Goal: Transaction & Acquisition: Purchase product/service

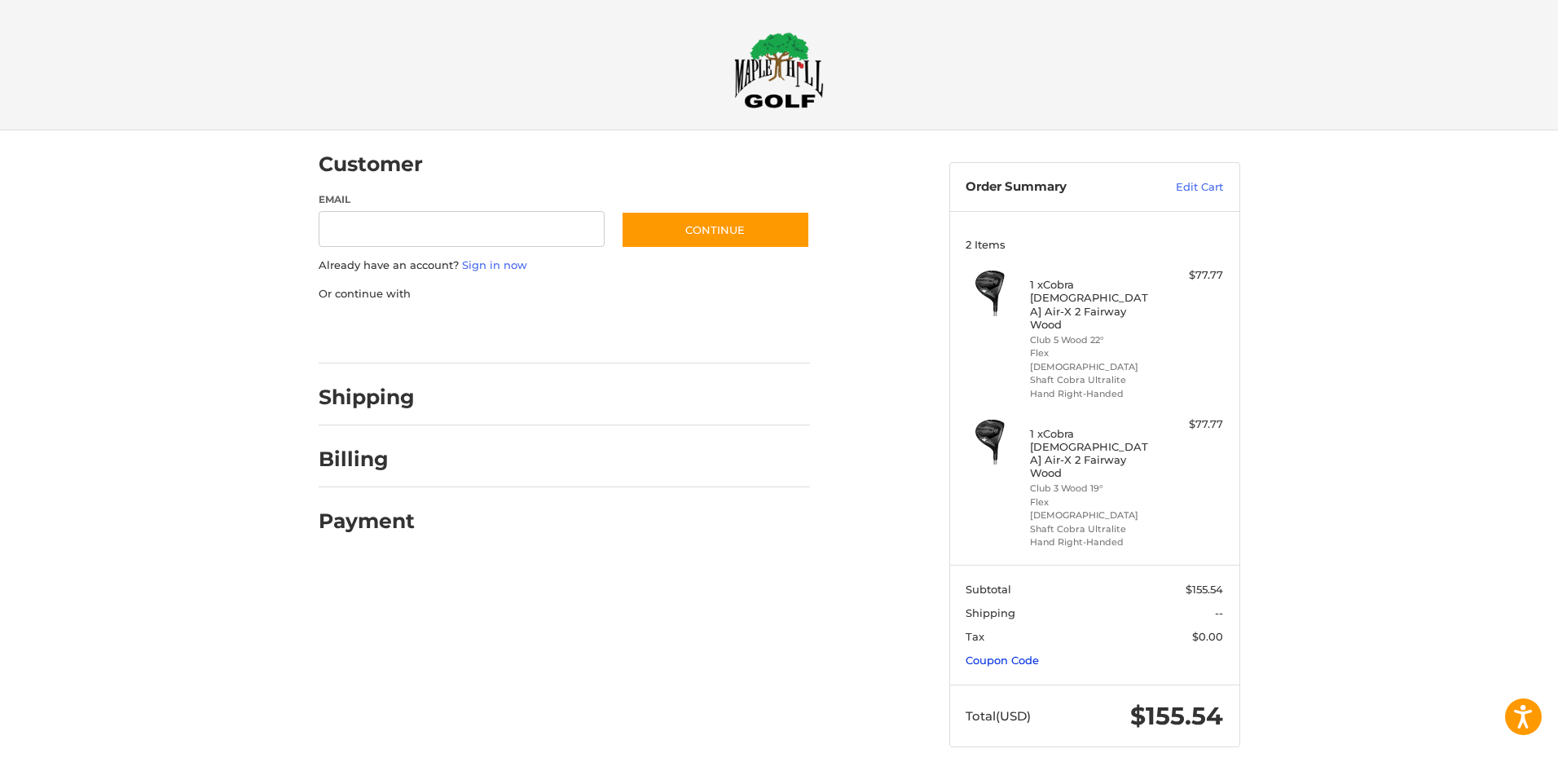
click at [1021, 653] on link "Coupon Code" at bounding box center [1002, 659] width 74 height 13
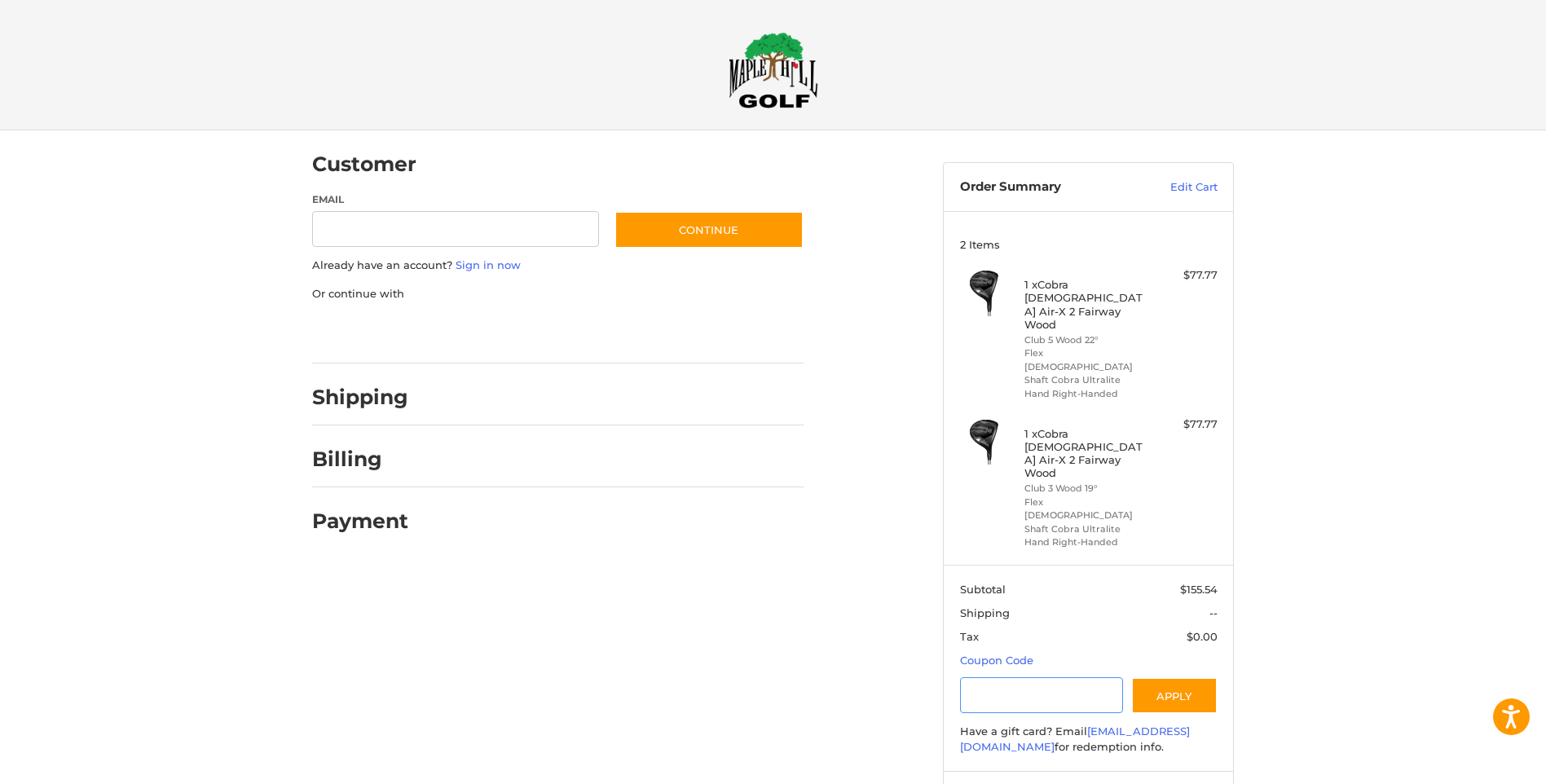
drag, startPoint x: 1008, startPoint y: 616, endPoint x: 1126, endPoint y: 608, distance: 118.3
click at [1015, 677] on input "Gift Certificate or Coupon Code" at bounding box center [1042, 695] width 163 height 37
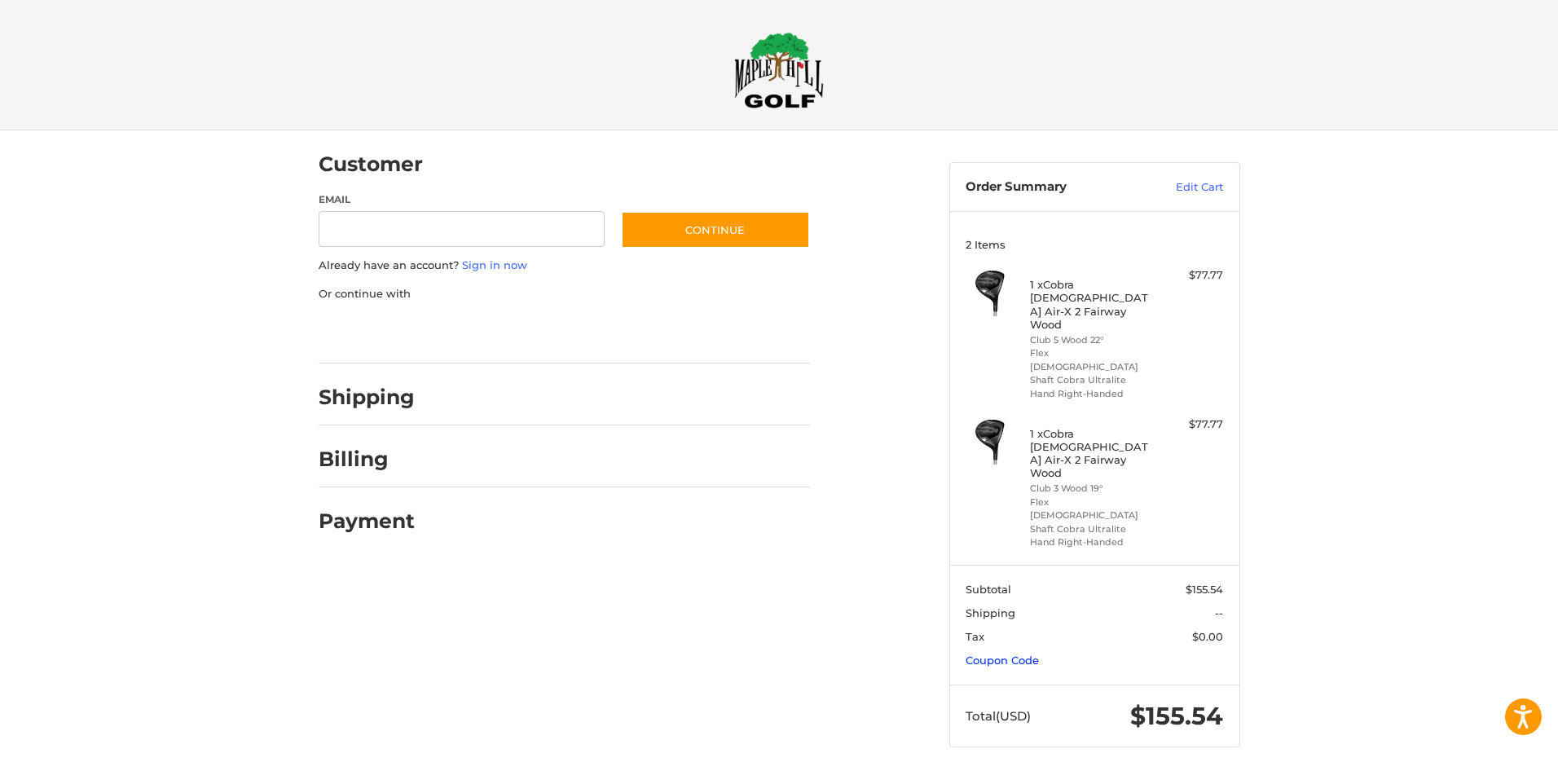
click at [1032, 653] on link "Coupon Code" at bounding box center [1002, 659] width 74 height 13
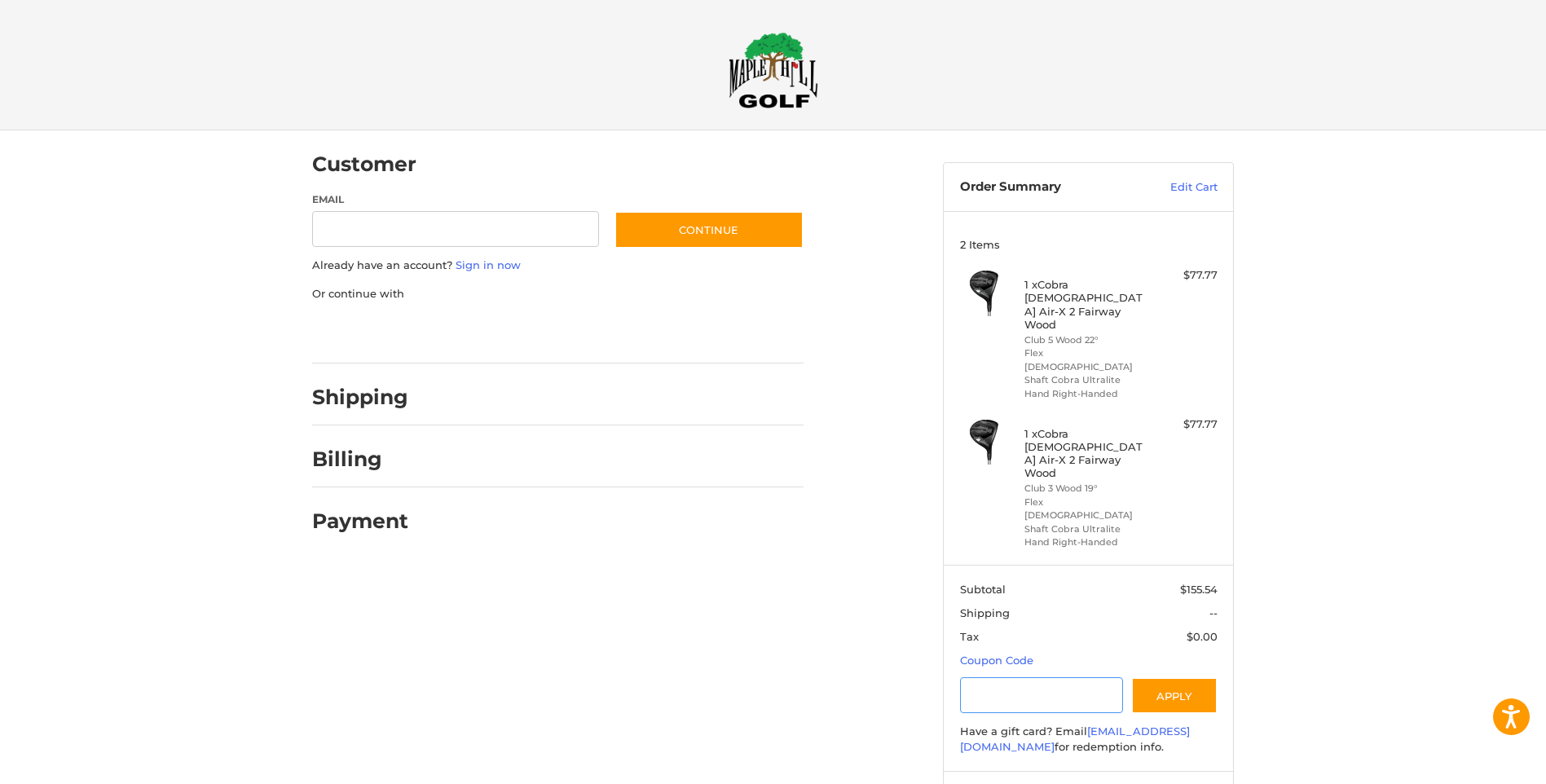
click at [1008, 677] on input "Gift Certificate or Coupon Code" at bounding box center [1042, 695] width 163 height 37
type input "*********"
click at [1180, 677] on button "Apply" at bounding box center [1174, 695] width 86 height 37
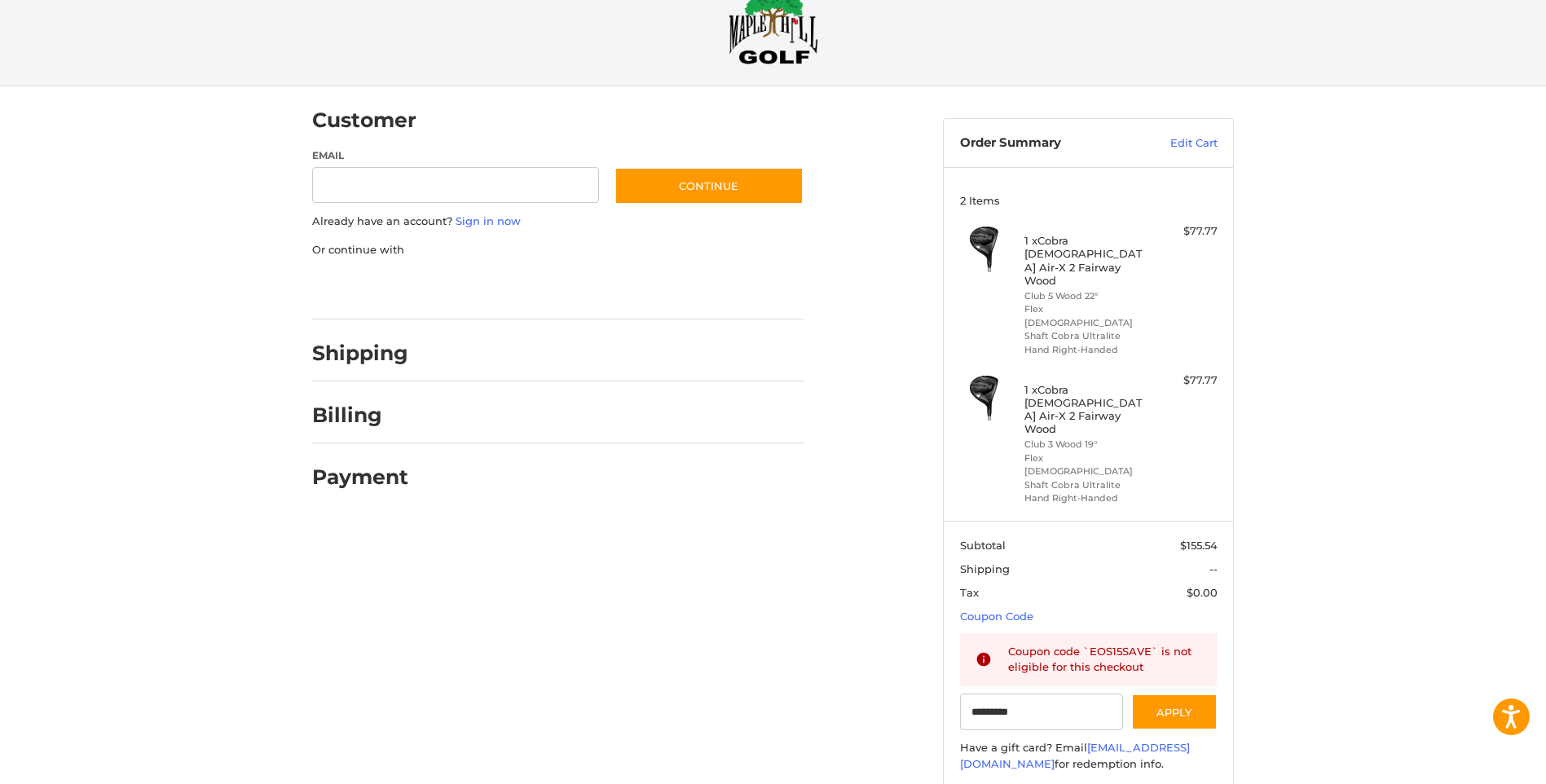
scroll to position [62, 0]
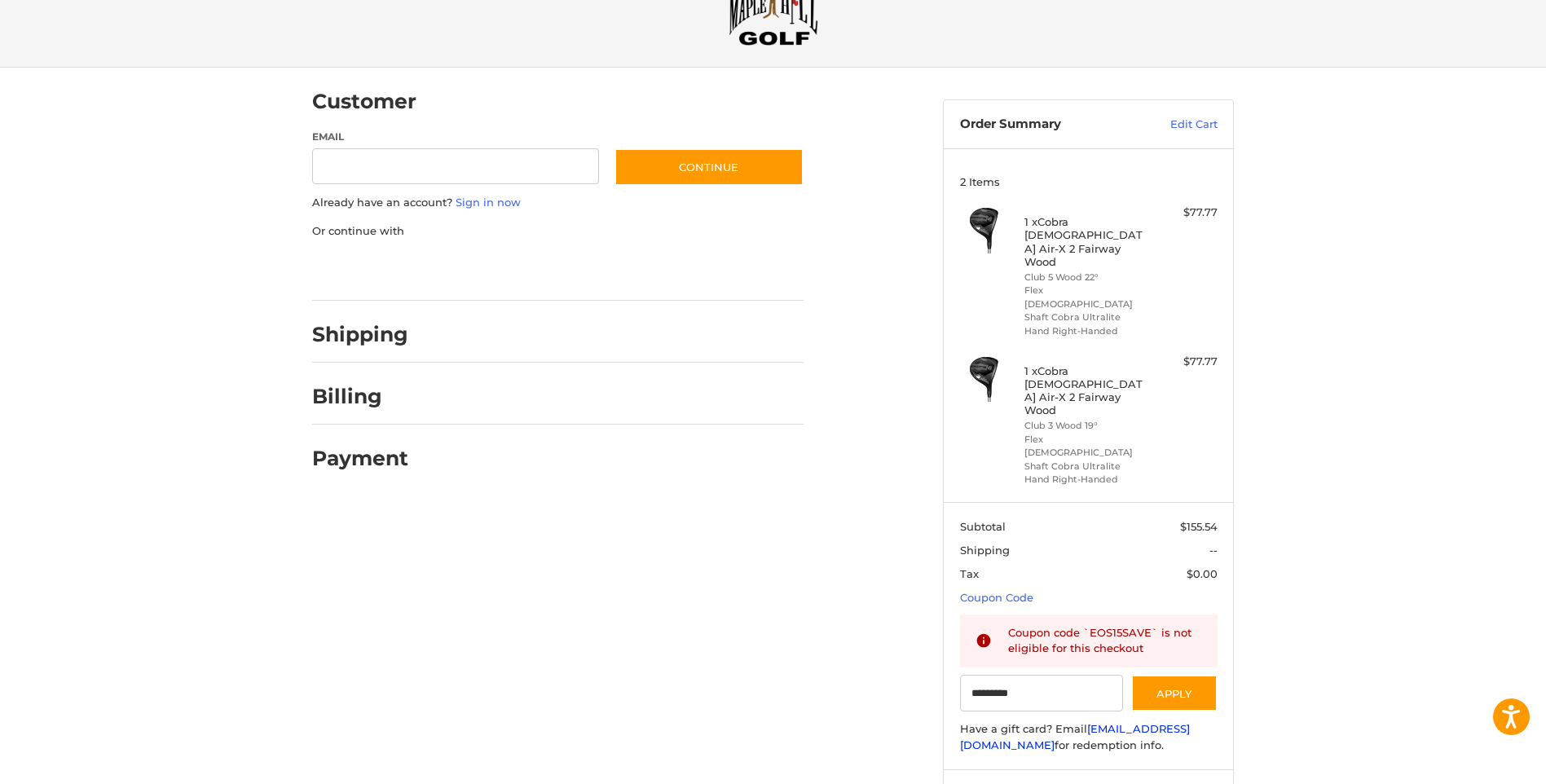
click at [1077, 722] on link "[EMAIL_ADDRESS][DOMAIN_NAME]" at bounding box center [1075, 736] width 230 height 29
click at [1052, 722] on link "[EMAIL_ADDRESS][DOMAIN_NAME]" at bounding box center [1075, 736] width 230 height 29
click at [1036, 674] on input "*********" at bounding box center [1042, 693] width 163 height 37
